Goal: Task Accomplishment & Management: Manage account settings

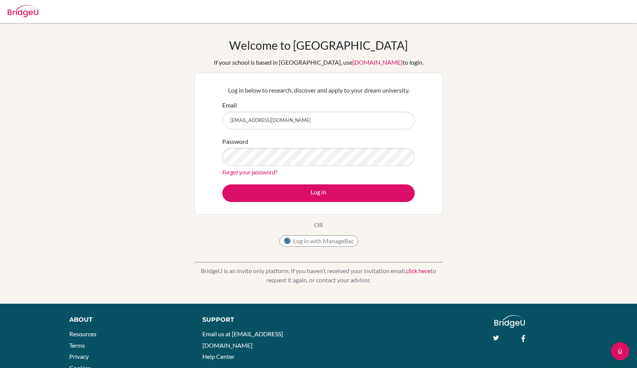
type input "[EMAIL_ADDRESS][DOMAIN_NAME]"
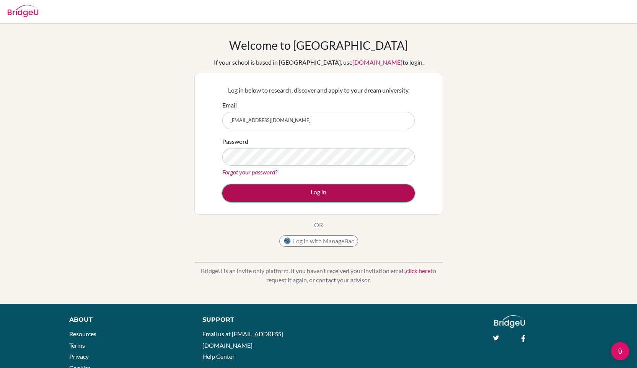
click at [267, 188] on button "Log in" at bounding box center [318, 193] width 192 height 18
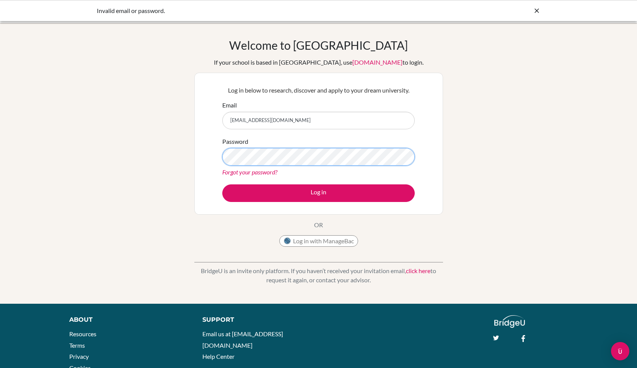
click at [222, 184] on button "Log in" at bounding box center [318, 193] width 192 height 18
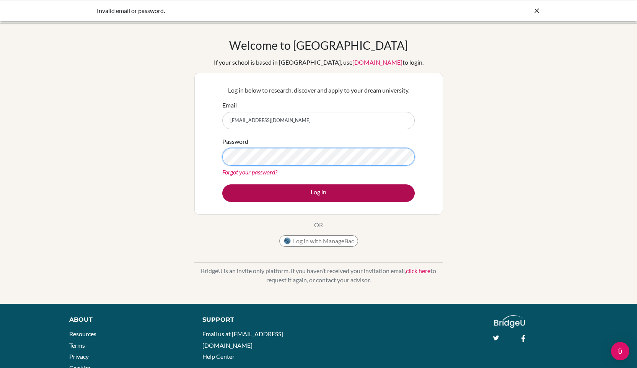
click at [222, 184] on button "Log in" at bounding box center [318, 193] width 192 height 18
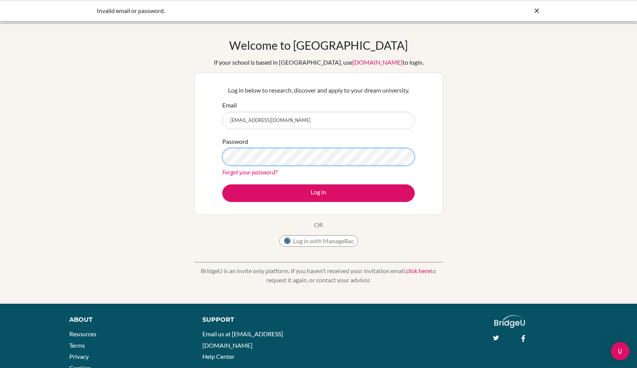
click at [222, 184] on button "Log in" at bounding box center [318, 193] width 192 height 18
type input "[EMAIL_ADDRESS][DOMAIN_NAME]"
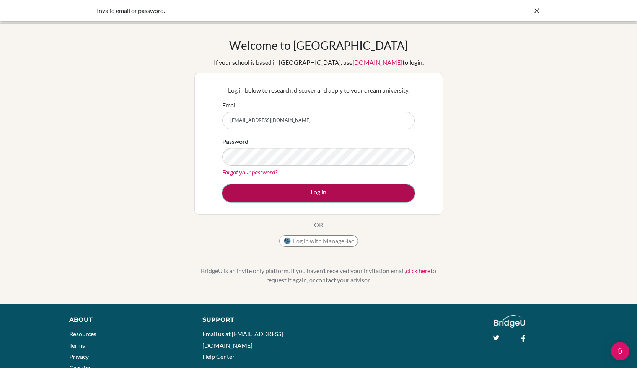
click at [257, 189] on button "Log in" at bounding box center [318, 193] width 192 height 18
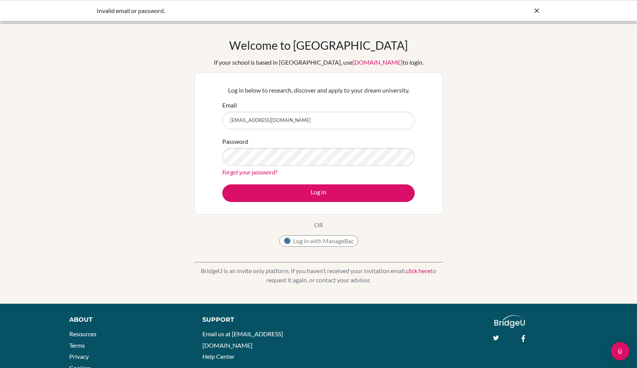
drag, startPoint x: 285, startPoint y: 121, endPoint x: 191, endPoint y: 119, distance: 94.1
click at [192, 119] on div "Welcome to [GEOGRAPHIC_DATA] If your school is based in [GEOGRAPHIC_DATA], use …" at bounding box center [318, 163] width 637 height 250
type input "[PERSON_NAME][EMAIL_ADDRESS][PERSON_NAME][DOMAIN_NAME]"
click at [222, 184] on button "Log in" at bounding box center [318, 193] width 192 height 18
